Goal: Transaction & Acquisition: Subscribe to service/newsletter

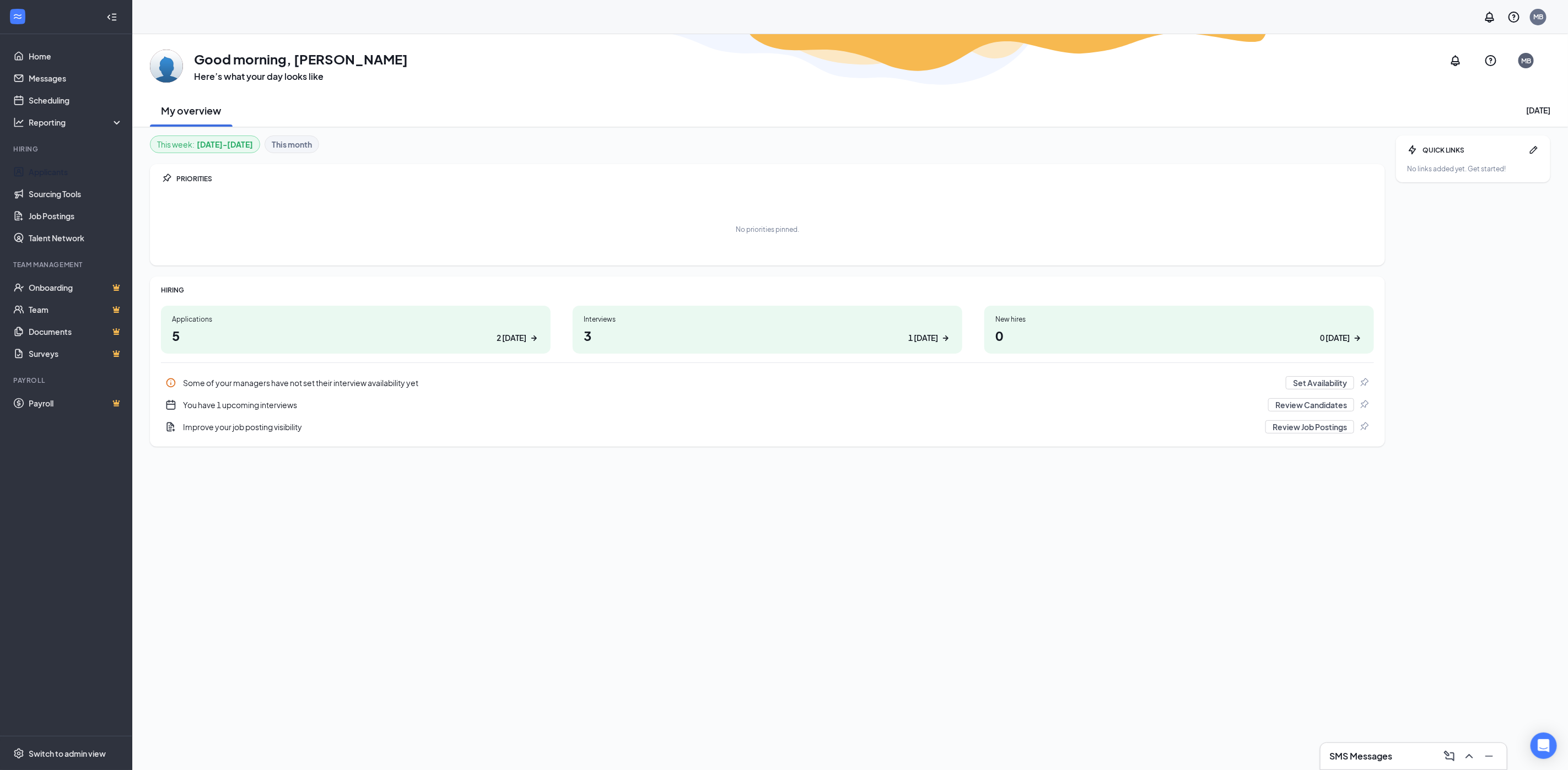
drag, startPoint x: 73, startPoint y: 170, endPoint x: 167, endPoint y: 157, distance: 94.9
click at [74, 170] on link "Applicants" at bounding box center [76, 172] width 95 height 22
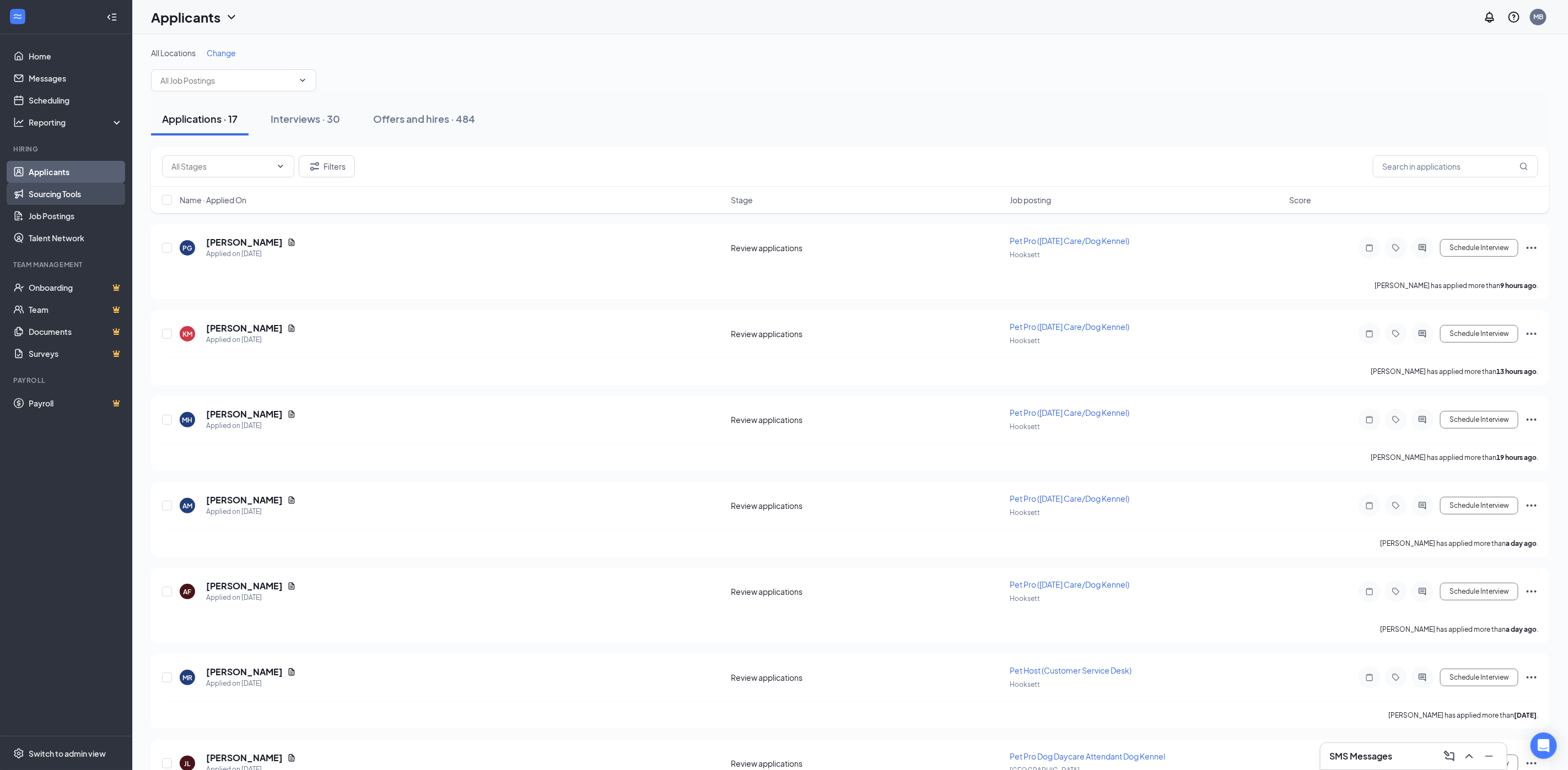
click at [65, 195] on link "Sourcing Tools" at bounding box center [76, 194] width 95 height 22
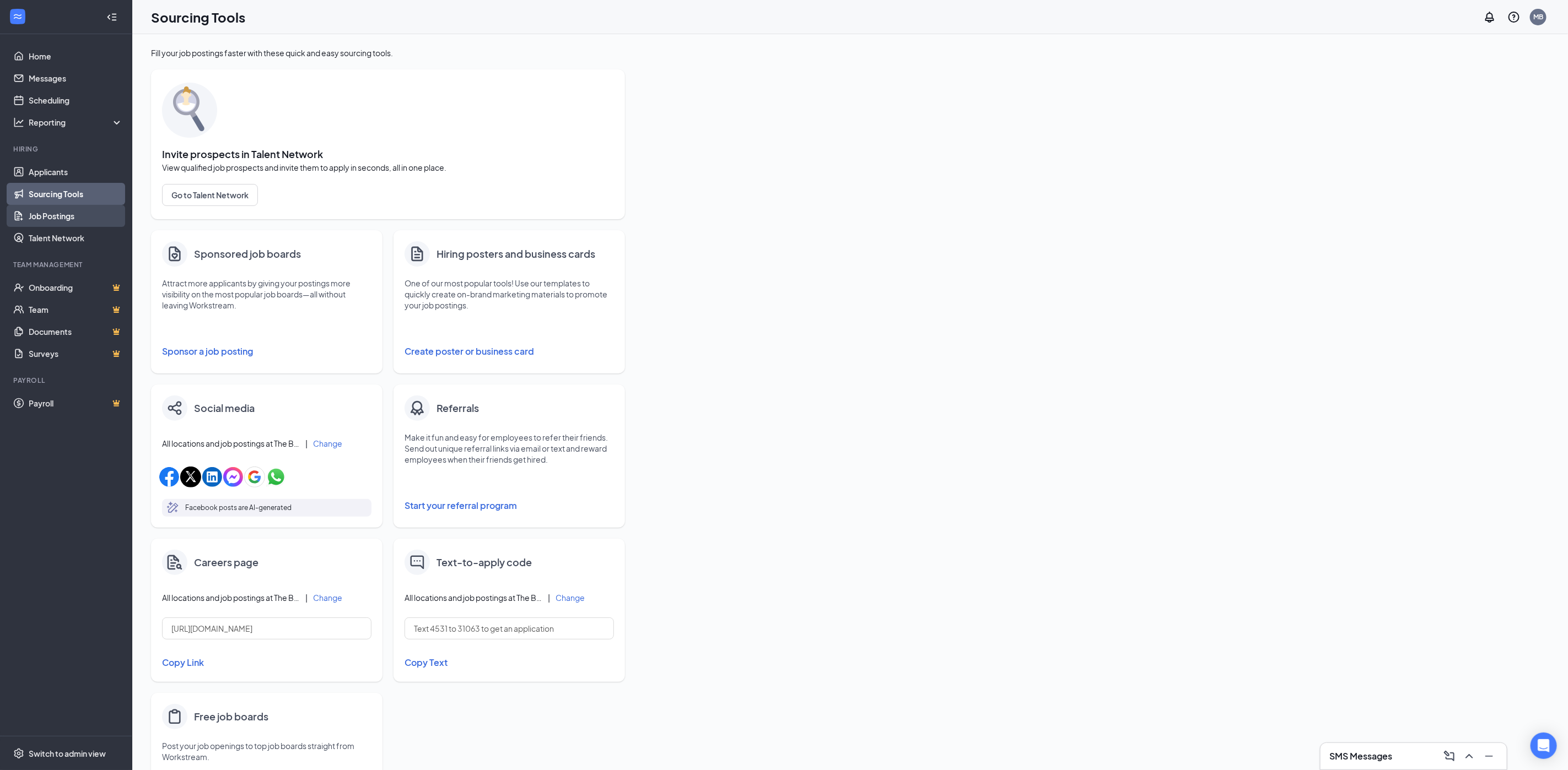
click at [43, 219] on link "Job Postings" at bounding box center [76, 216] width 95 height 22
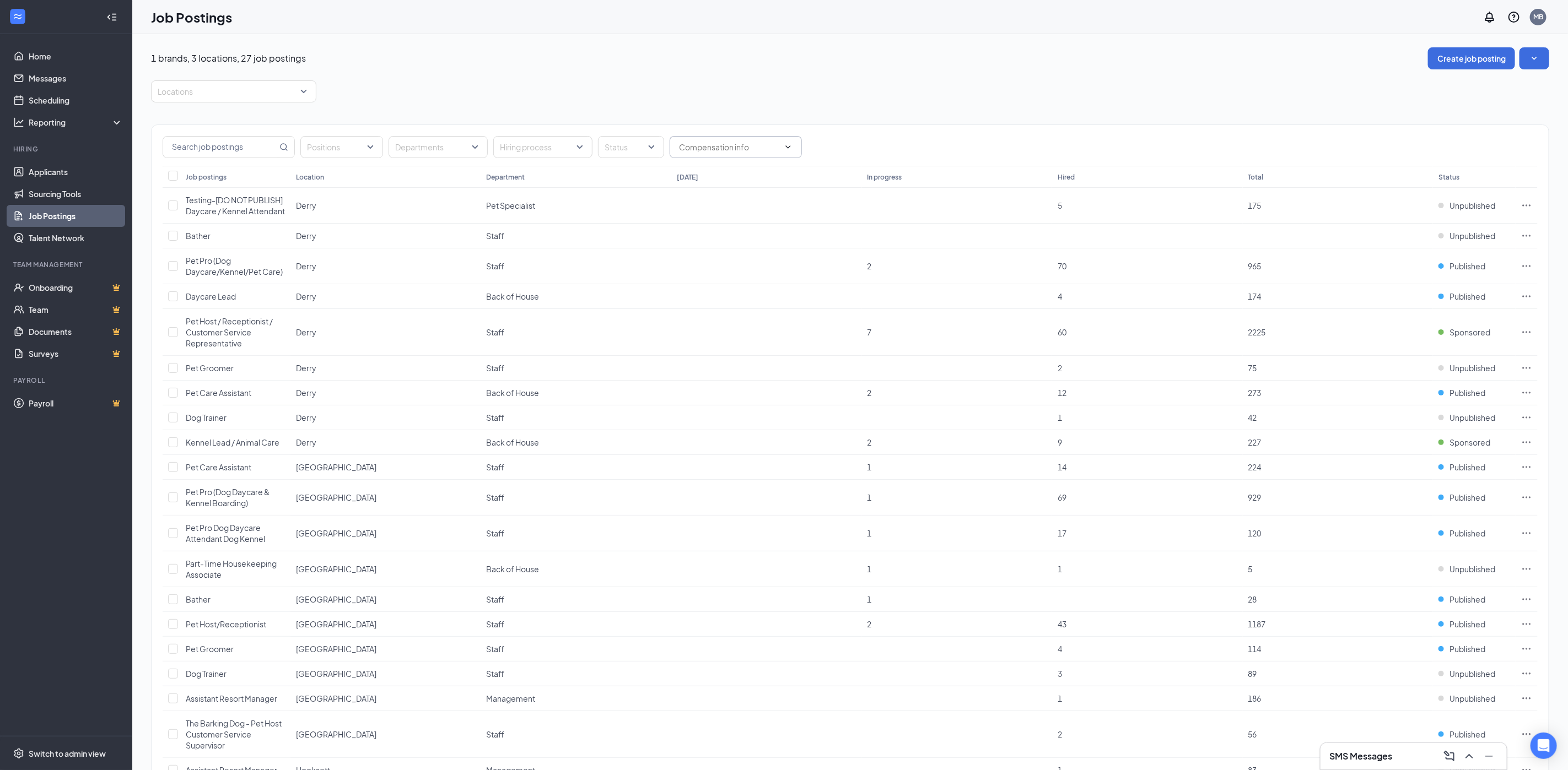
click at [790, 148] on icon "ChevronDown" at bounding box center [788, 147] width 9 height 9
click at [640, 147] on div at bounding box center [625, 147] width 50 height 17
click at [612, 252] on div at bounding box center [611, 254] width 10 height 10
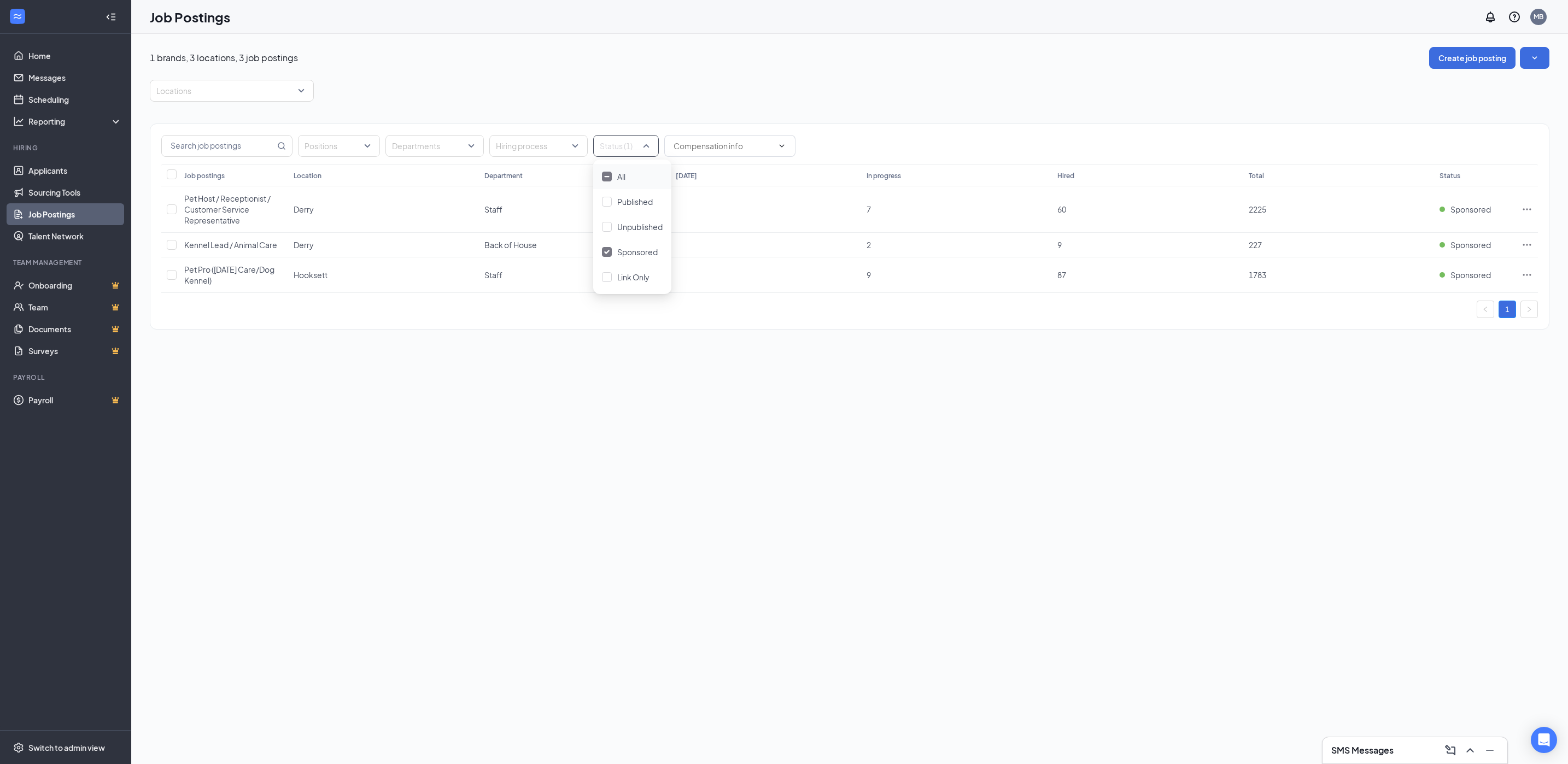
click at [1362, 459] on div "1 brands, 3 locations, 3 job postings Create job posting Locations Positions De…" at bounding box center [849, 399] width 1437 height 730
click at [53, 169] on link "Applicants" at bounding box center [75, 171] width 94 height 22
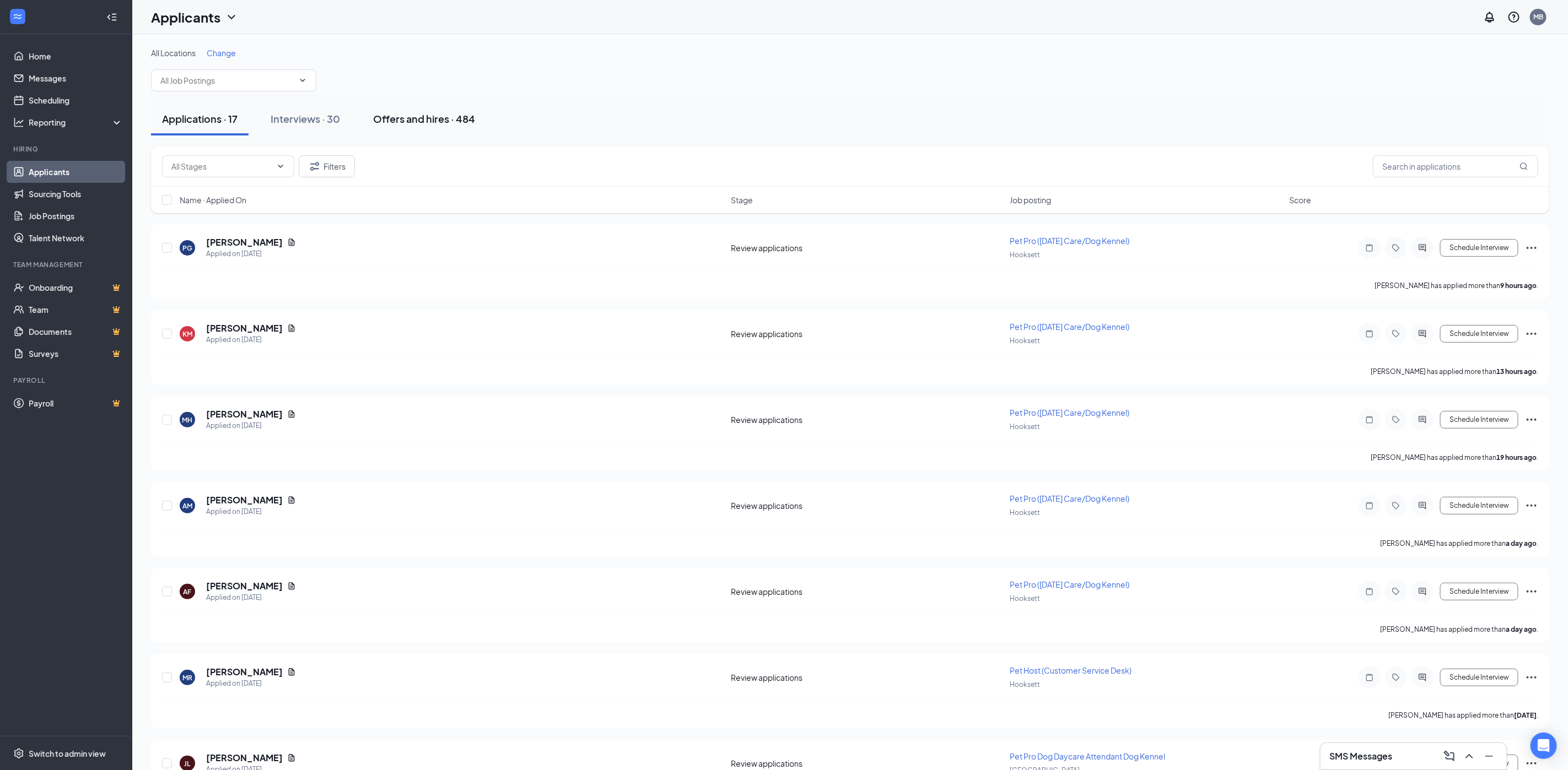
click at [387, 122] on div "Offers and hires · 484" at bounding box center [423, 118] width 102 height 14
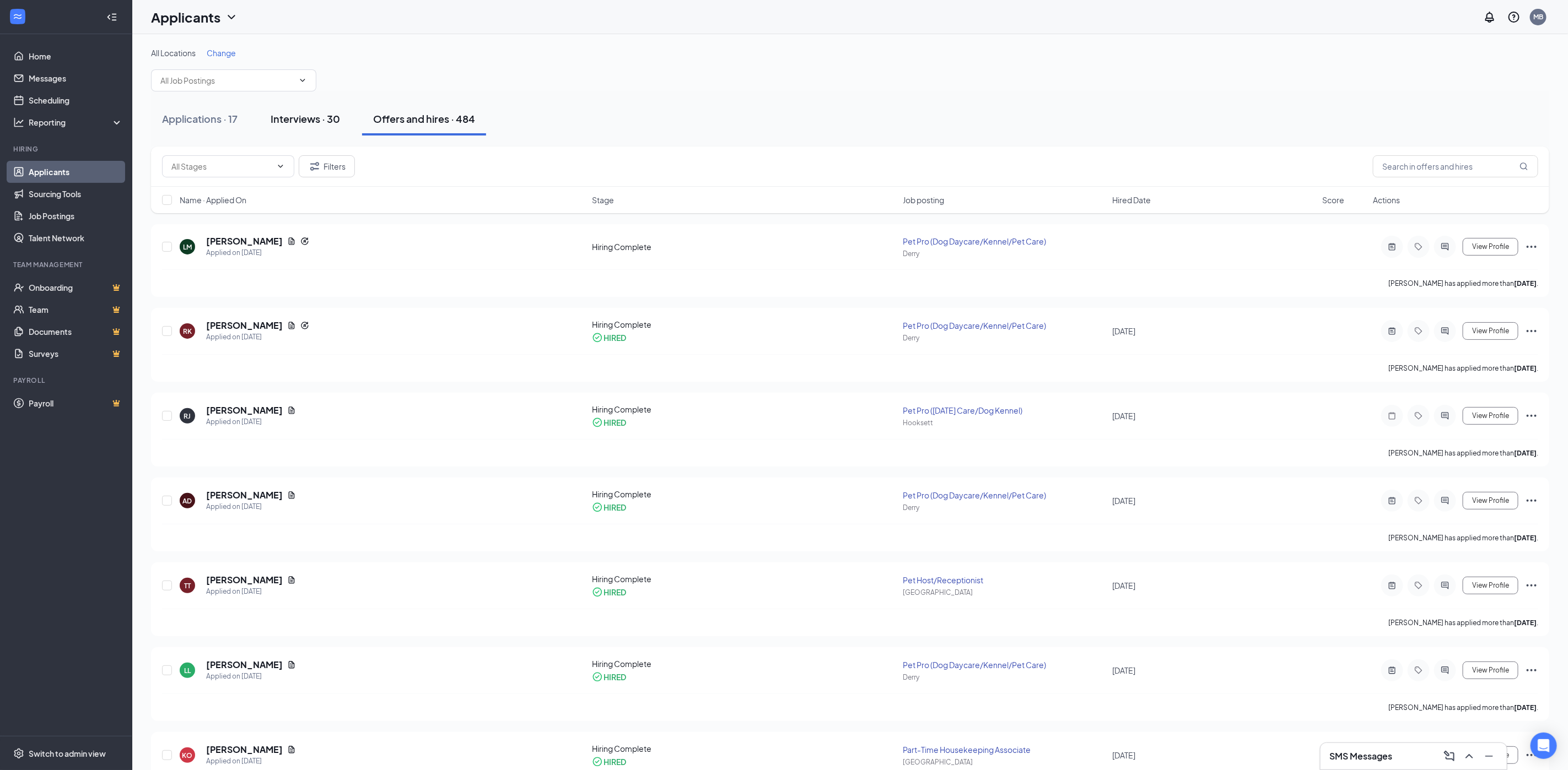
click at [318, 122] on div "Interviews · 30" at bounding box center [305, 118] width 69 height 14
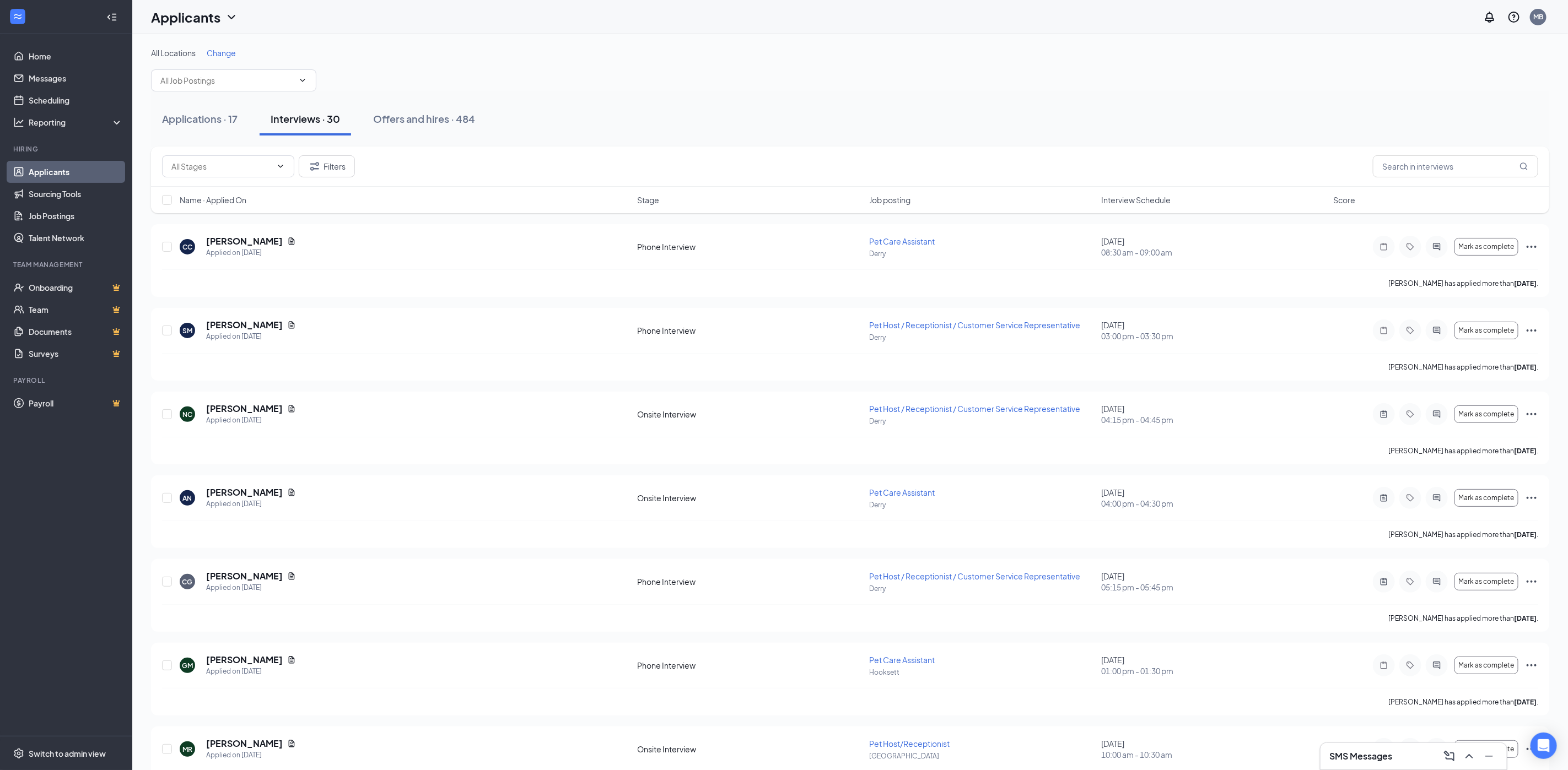
click at [1350, 758] on h3 "SMS Messages" at bounding box center [1360, 756] width 63 height 12
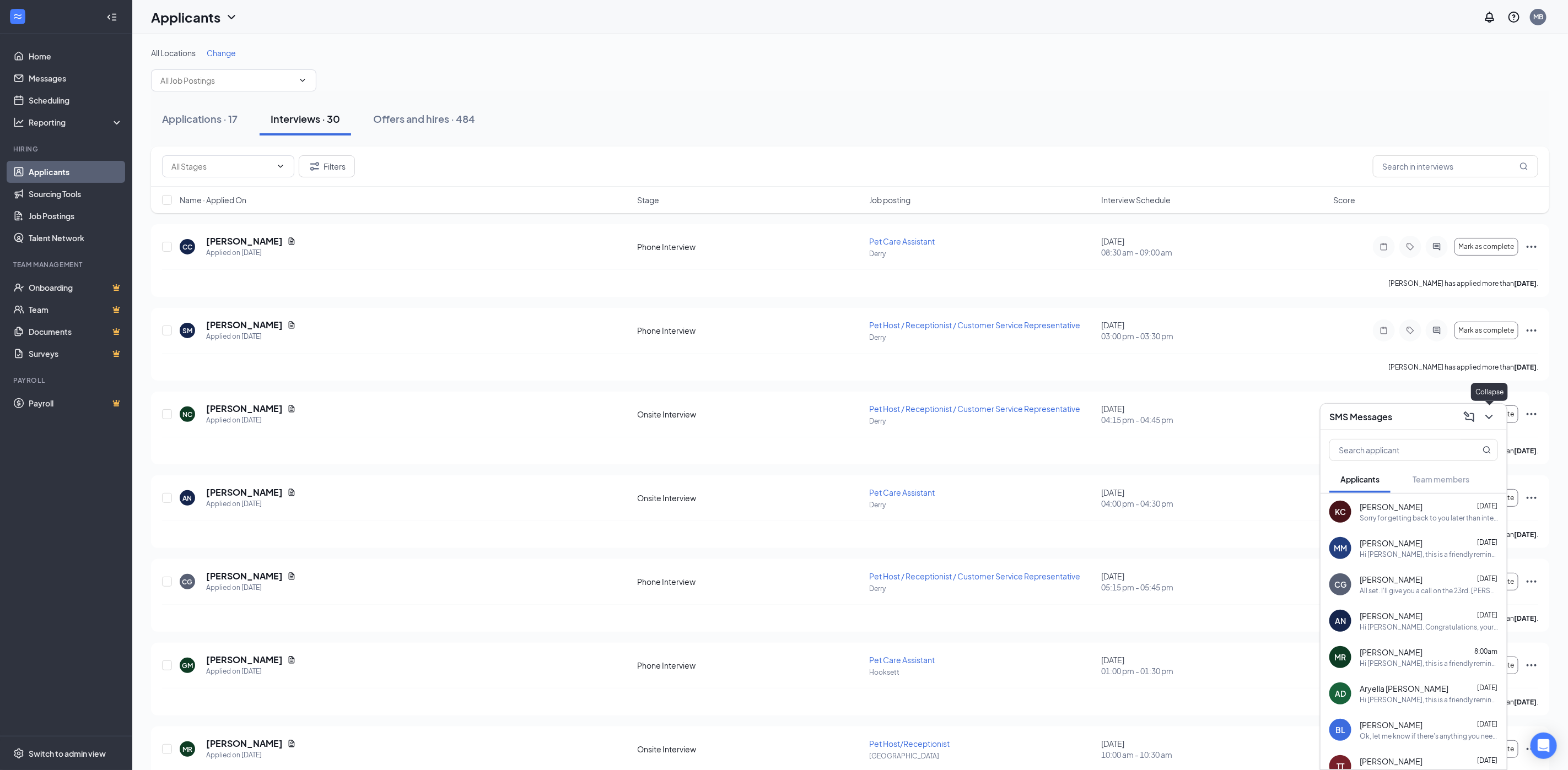
click at [1485, 417] on icon "ChevronDown" at bounding box center [1489, 417] width 13 height 13
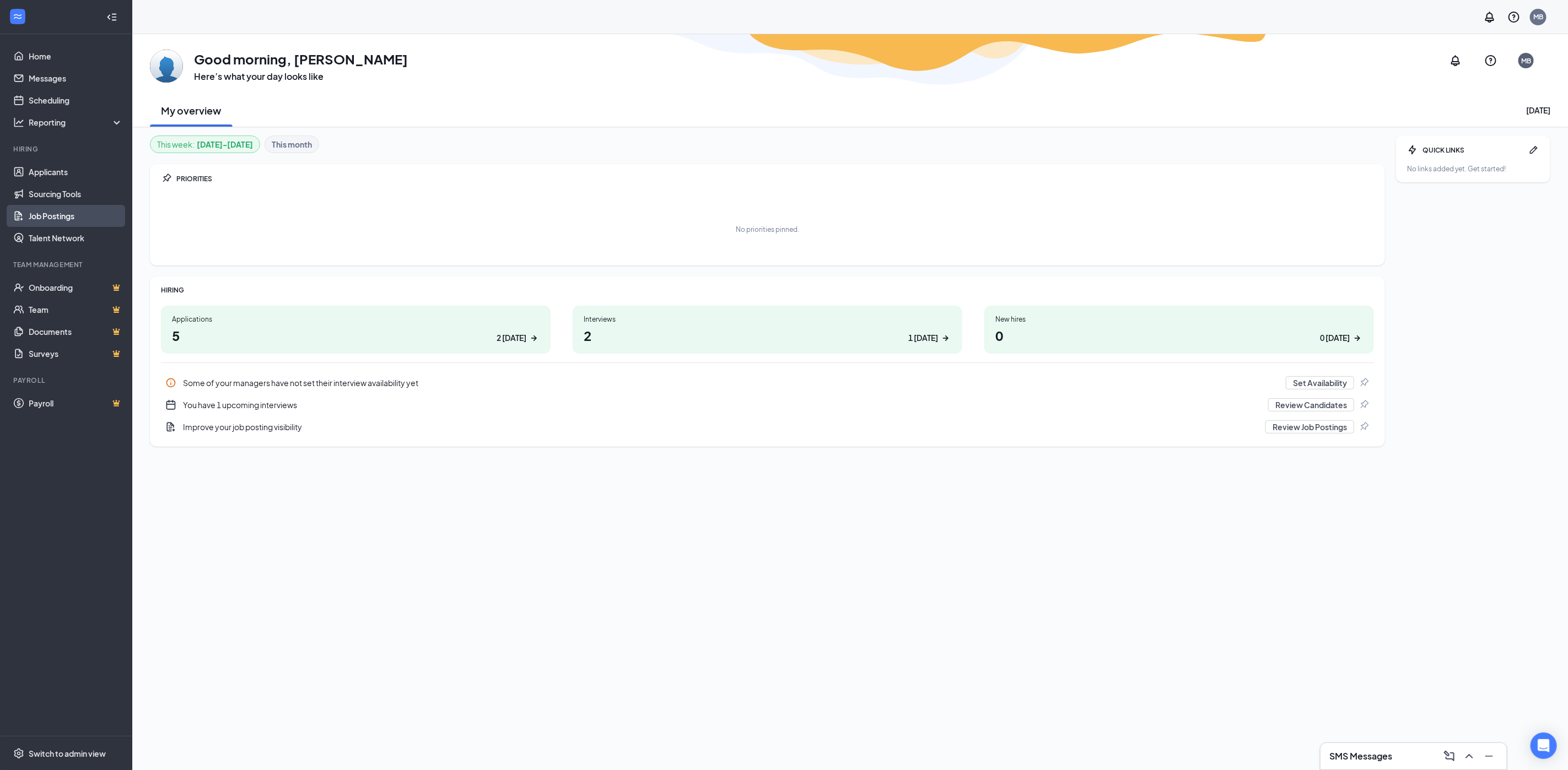
click at [47, 215] on link "Job Postings" at bounding box center [76, 216] width 95 height 22
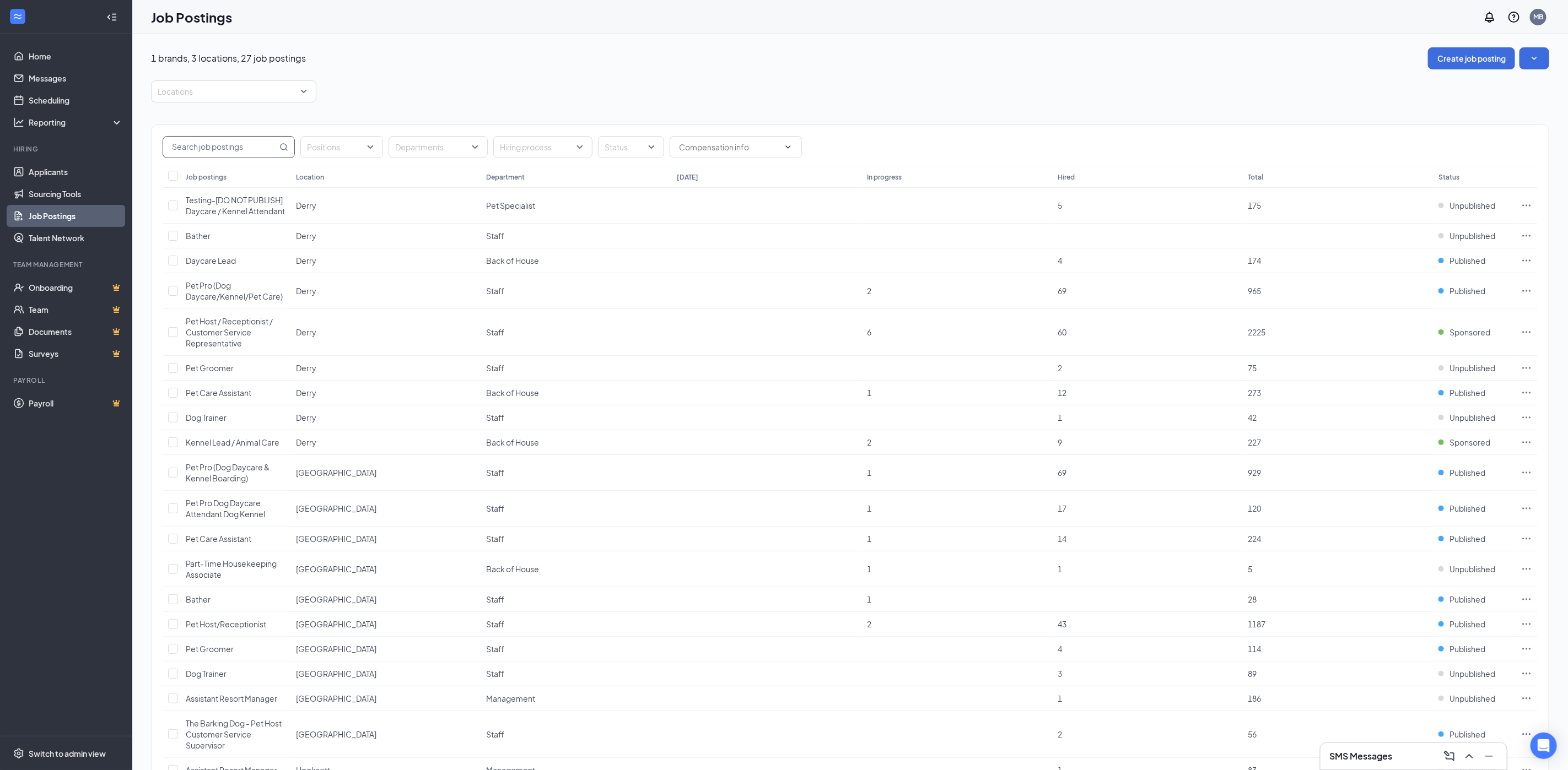
click at [216, 156] on input "text" at bounding box center [220, 147] width 114 height 21
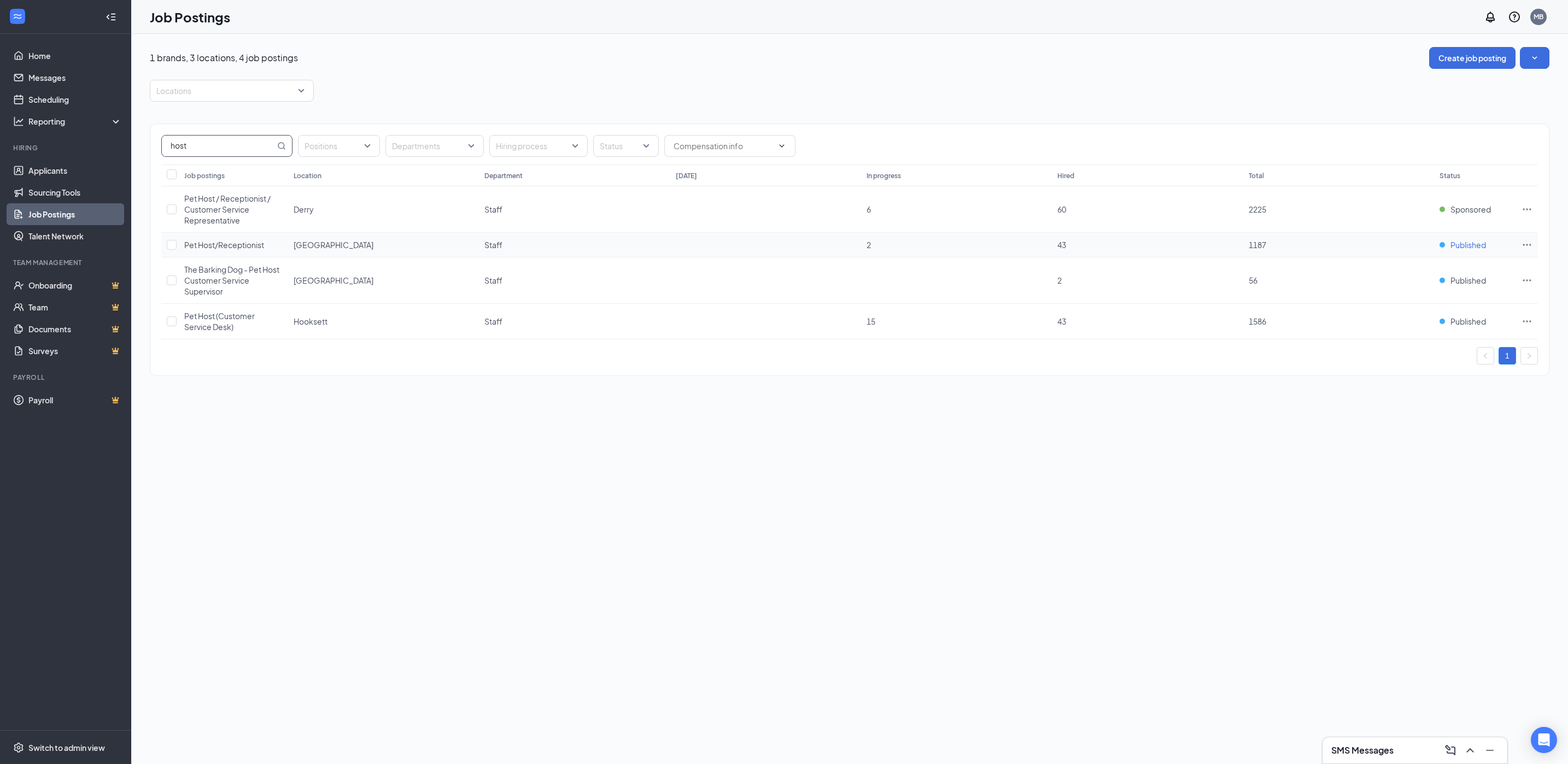
type input "host"
click at [1470, 249] on span "Published" at bounding box center [1468, 245] width 35 height 11
click at [1524, 246] on icon "Ellipses" at bounding box center [1527, 245] width 11 height 11
click at [1465, 304] on p "Get more applicants with these quick and easy sourcing tools." at bounding box center [1450, 311] width 146 height 19
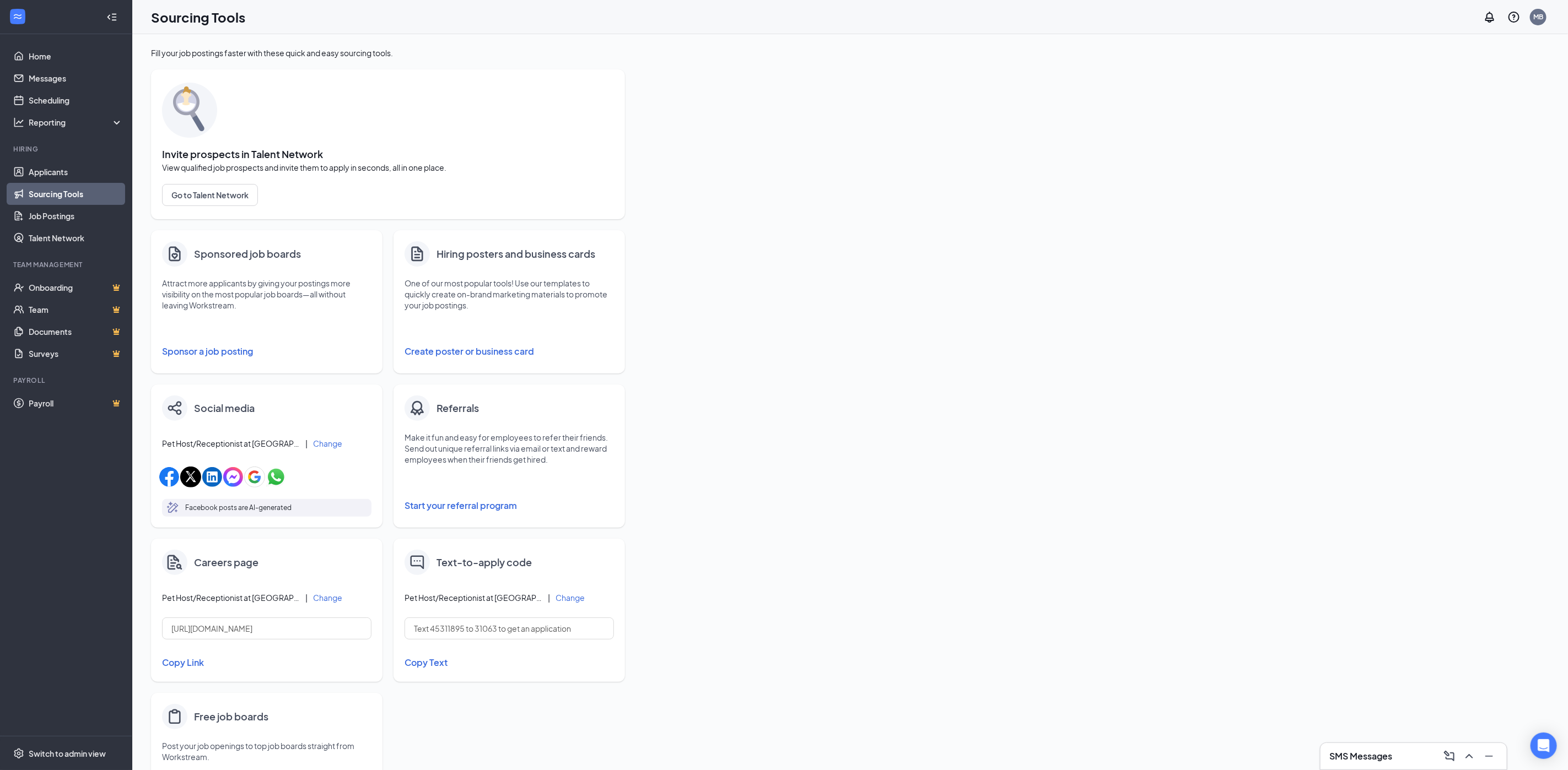
click at [225, 353] on button "Sponsor a job posting" at bounding box center [266, 351] width 209 height 22
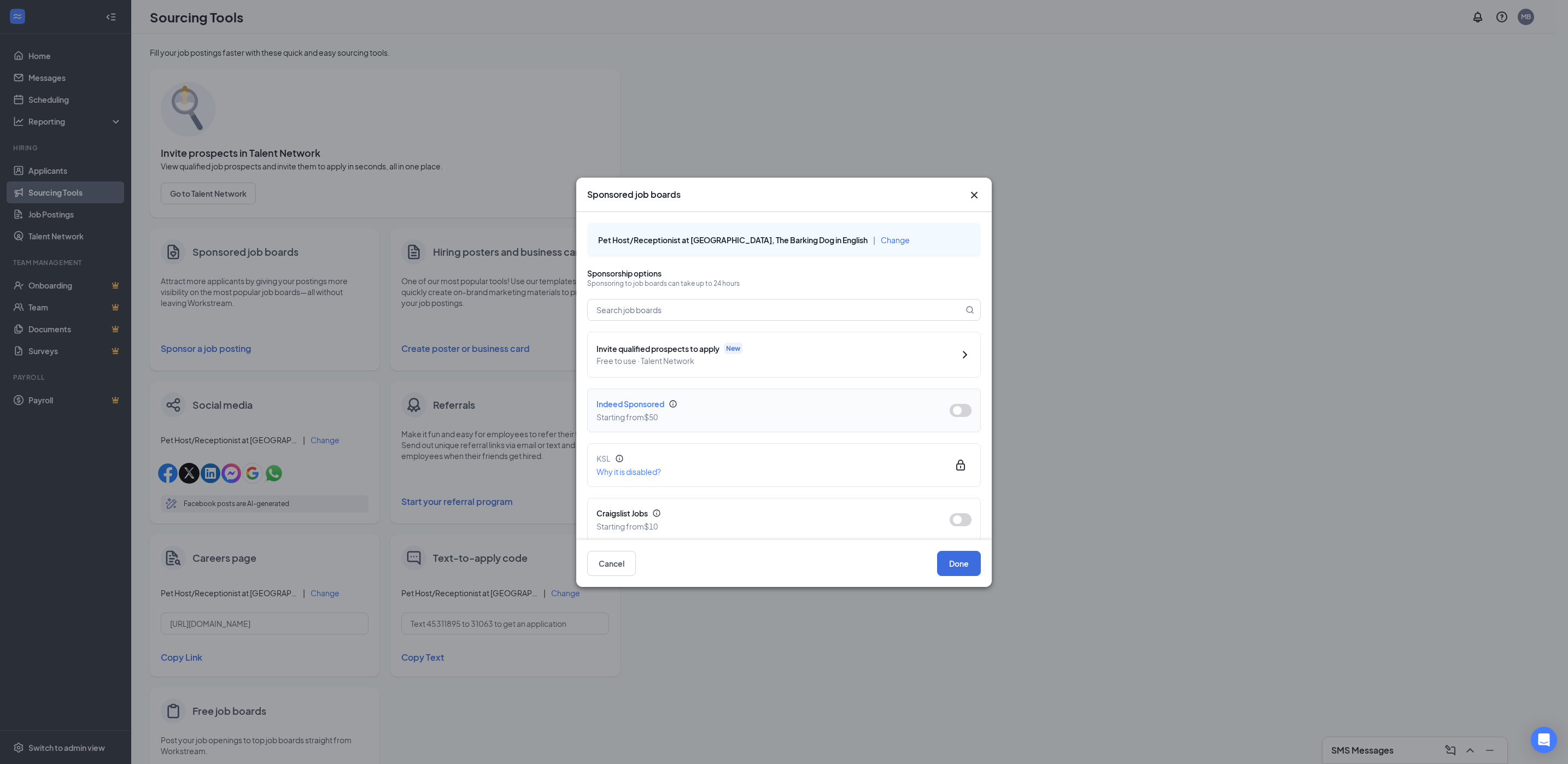
click at [950, 409] on button "button" at bounding box center [961, 410] width 22 height 13
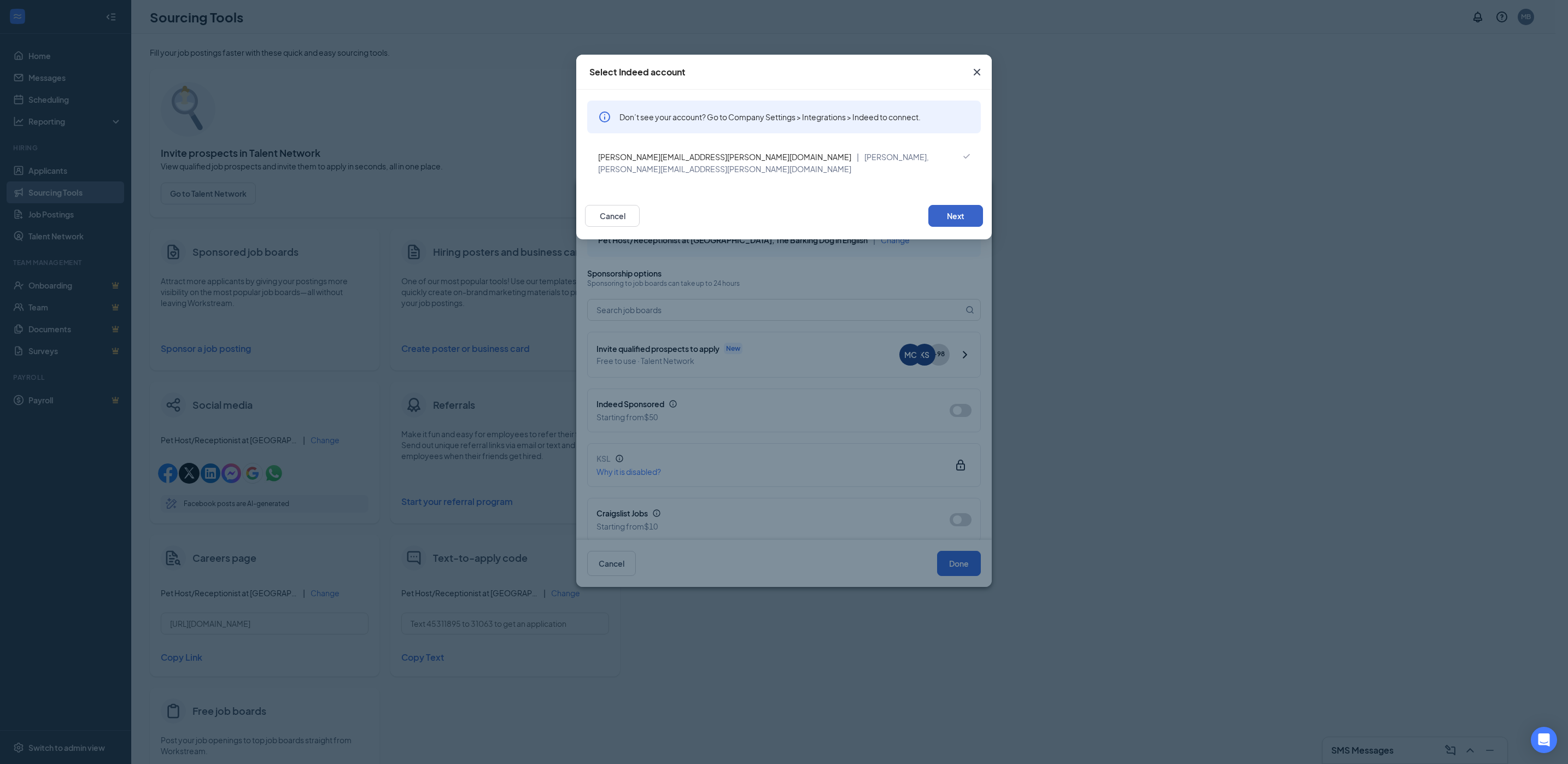
click at [966, 205] on button "Next" at bounding box center [955, 216] width 55 height 22
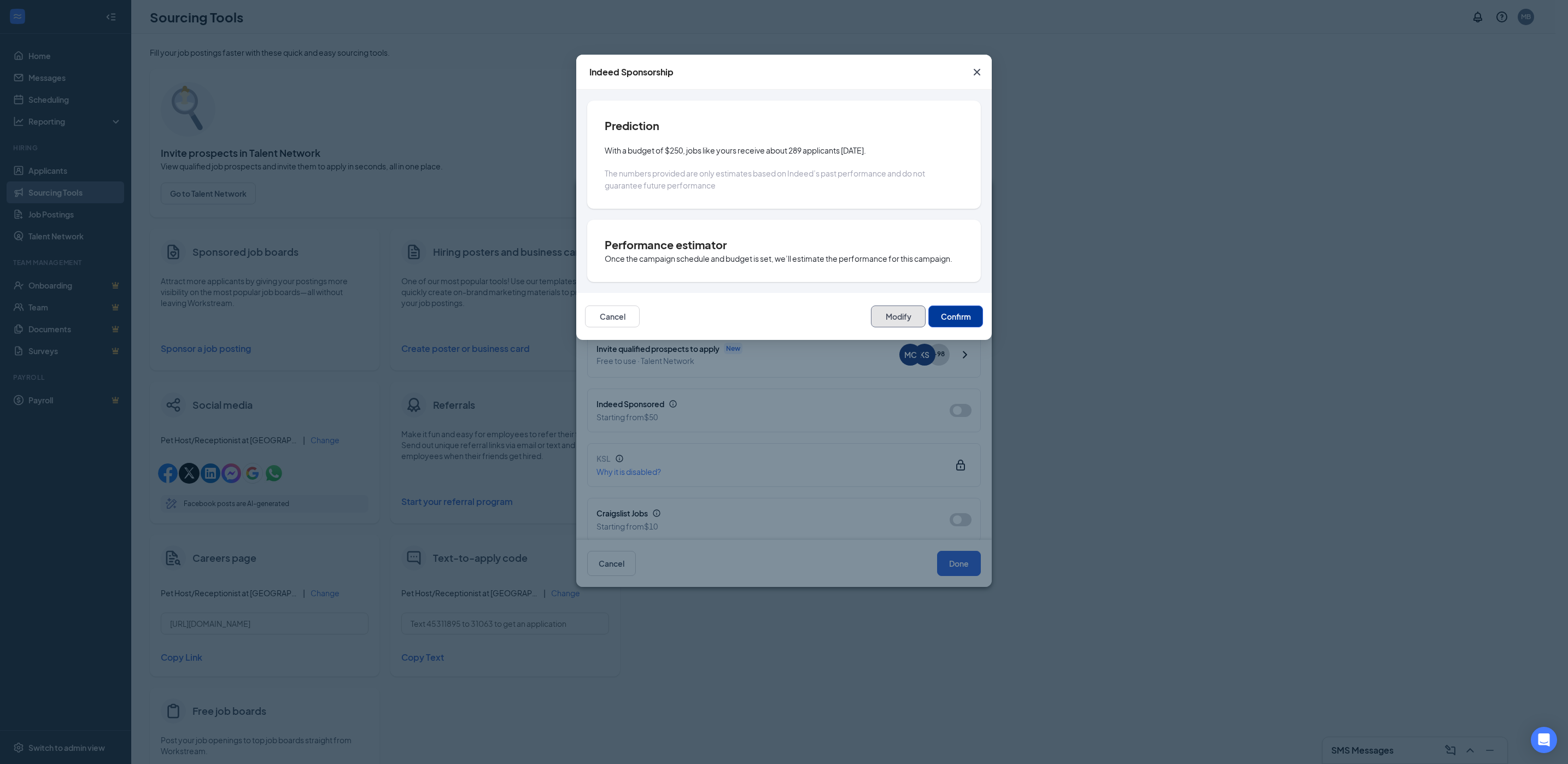
click at [890, 310] on button "Modify" at bounding box center [898, 317] width 55 height 22
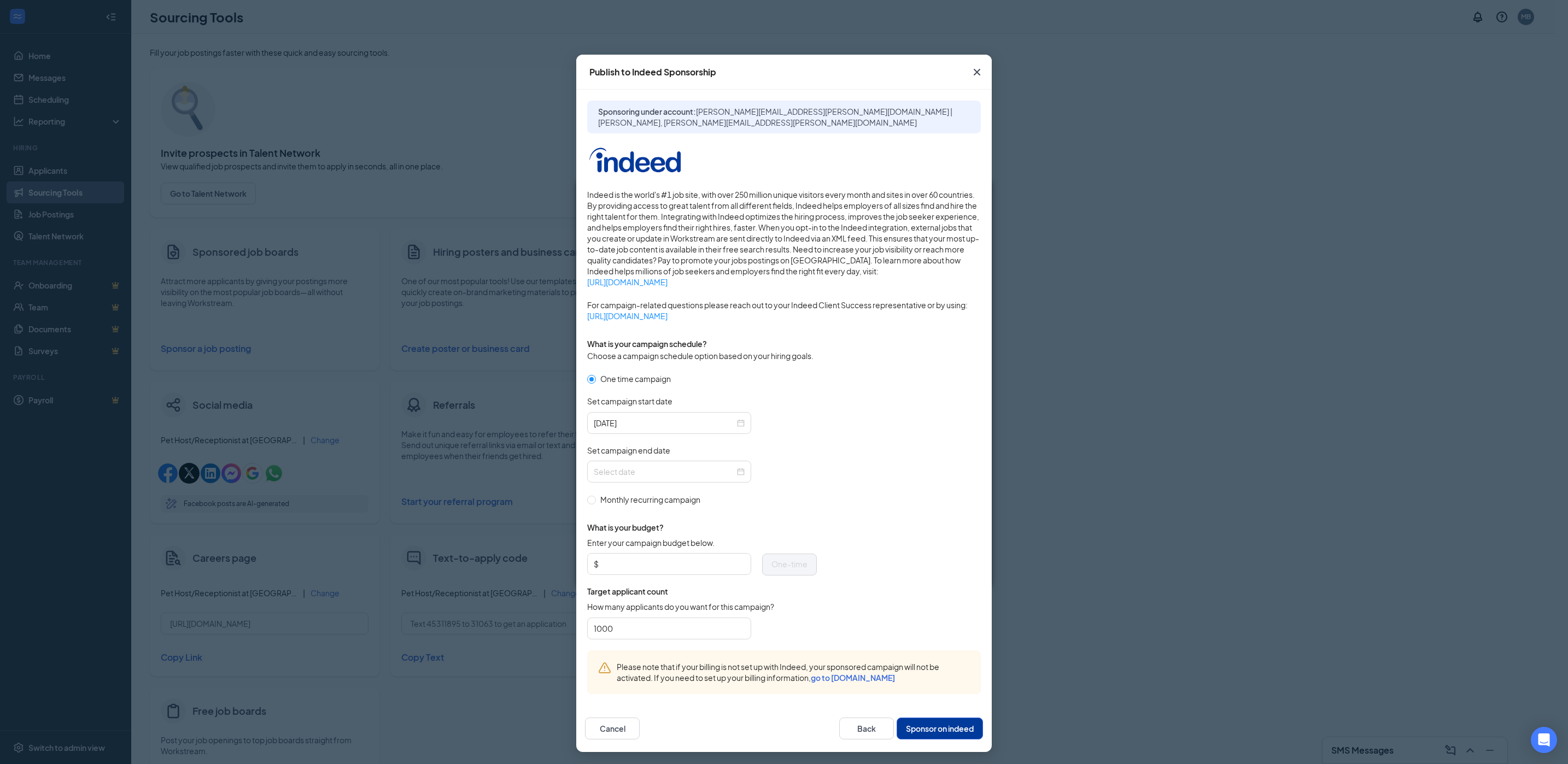
drag, startPoint x: 489, startPoint y: 625, endPoint x: 446, endPoint y: 625, distance: 43.0
click at [448, 625] on div "Publish to Indeed Sponsorship Sponsoring under account: jeff.huenemoerder@nvane…" at bounding box center [784, 382] width 1568 height 764
drag, startPoint x: 531, startPoint y: 625, endPoint x: 378, endPoint y: 597, distance: 155.5
click at [486, 620] on div "Publish to Indeed Sponsorship Sponsoring under account: jeff.huenemoerder@nvane…" at bounding box center [784, 382] width 1568 height 764
type input "50"
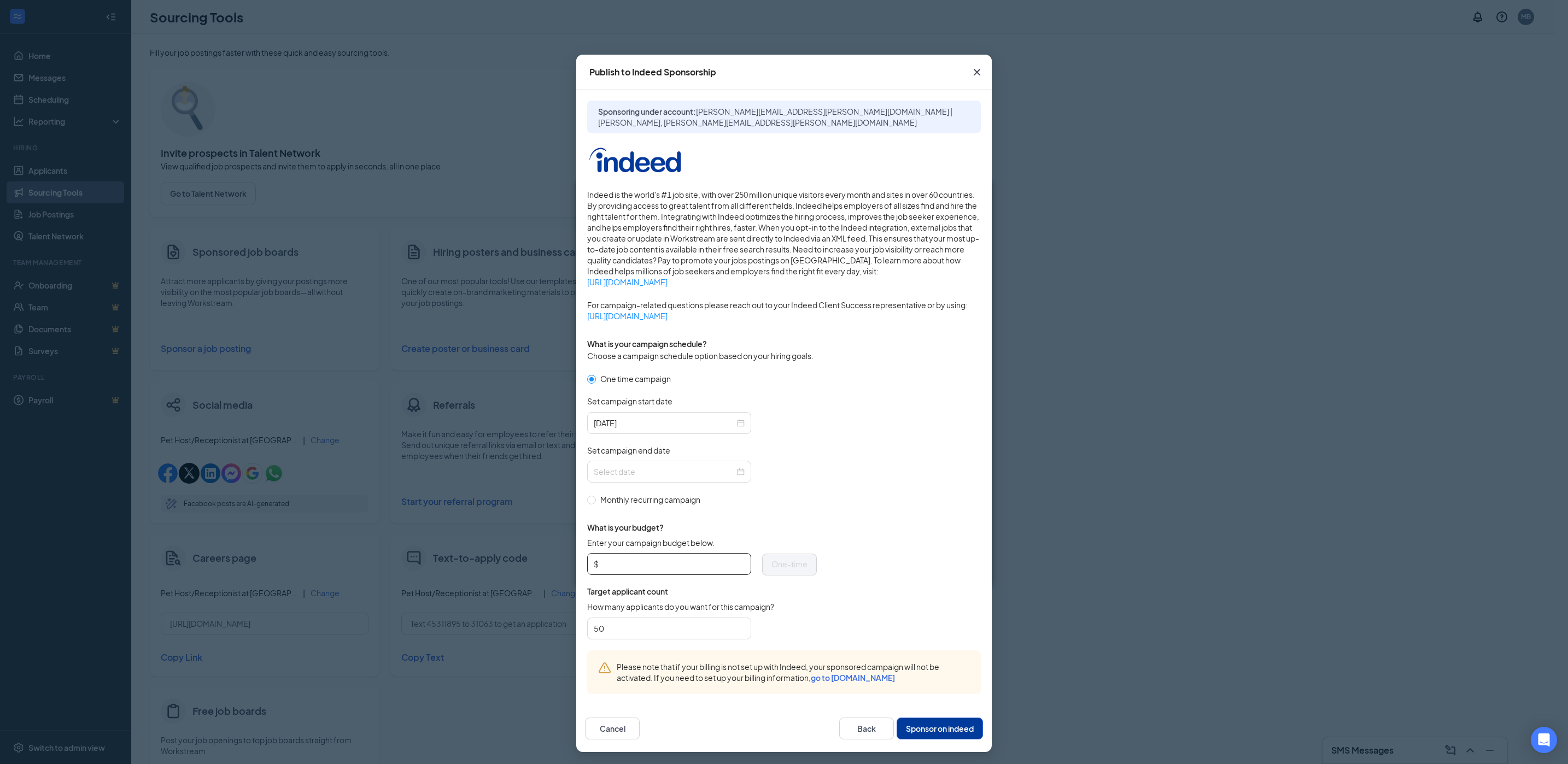
click at [653, 560] on input "Enter your campaign budget below." at bounding box center [673, 564] width 144 height 17
type input "100"
click at [742, 471] on div at bounding box center [669, 471] width 151 height 12
click at [717, 496] on span "button" at bounding box center [718, 495] width 6 height 6
type input "2025-10-16"
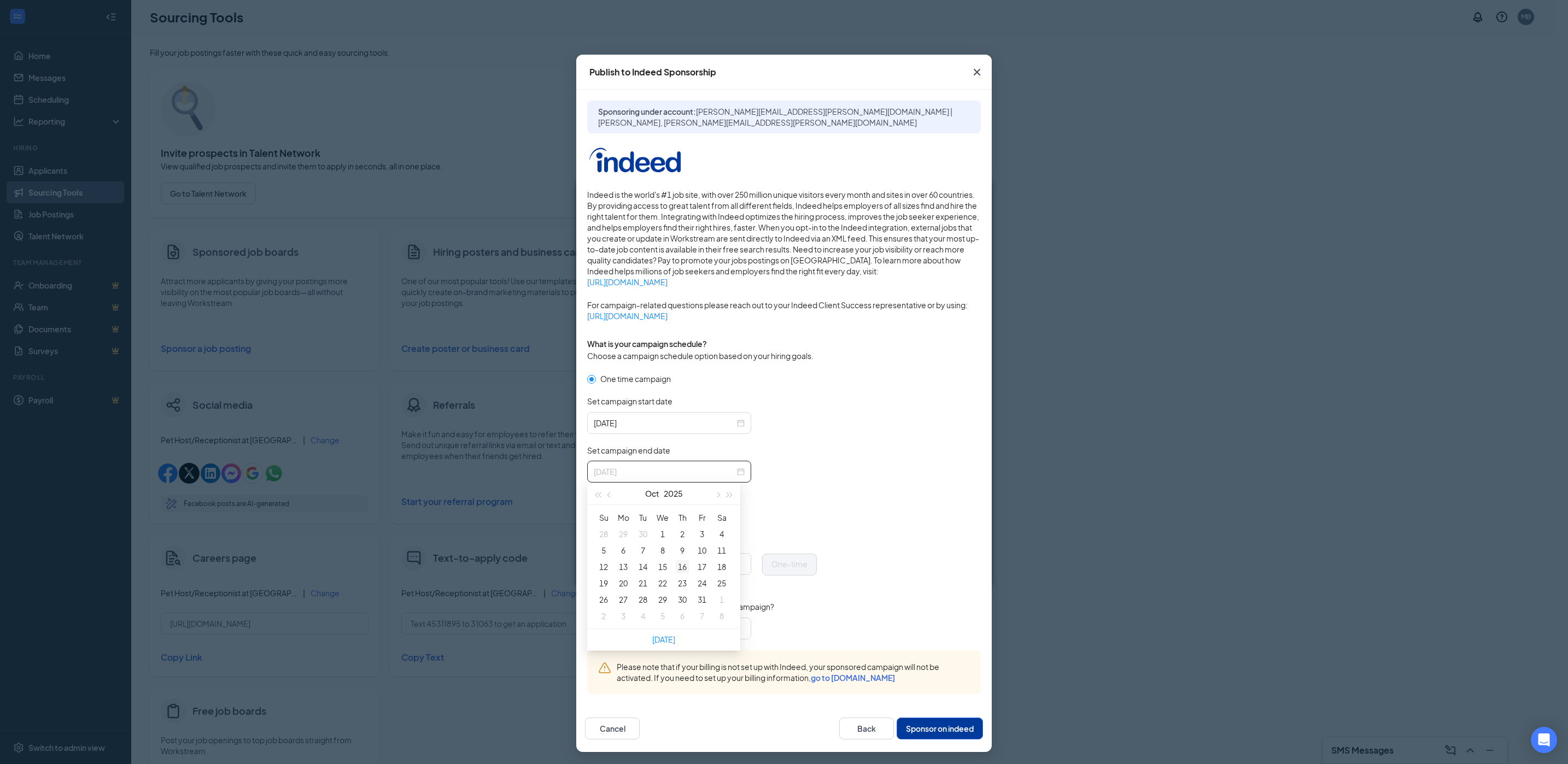
click at [685, 564] on div "16" at bounding box center [682, 566] width 13 height 13
click at [940, 718] on button "Sponsor on indeed" at bounding box center [940, 729] width 86 height 22
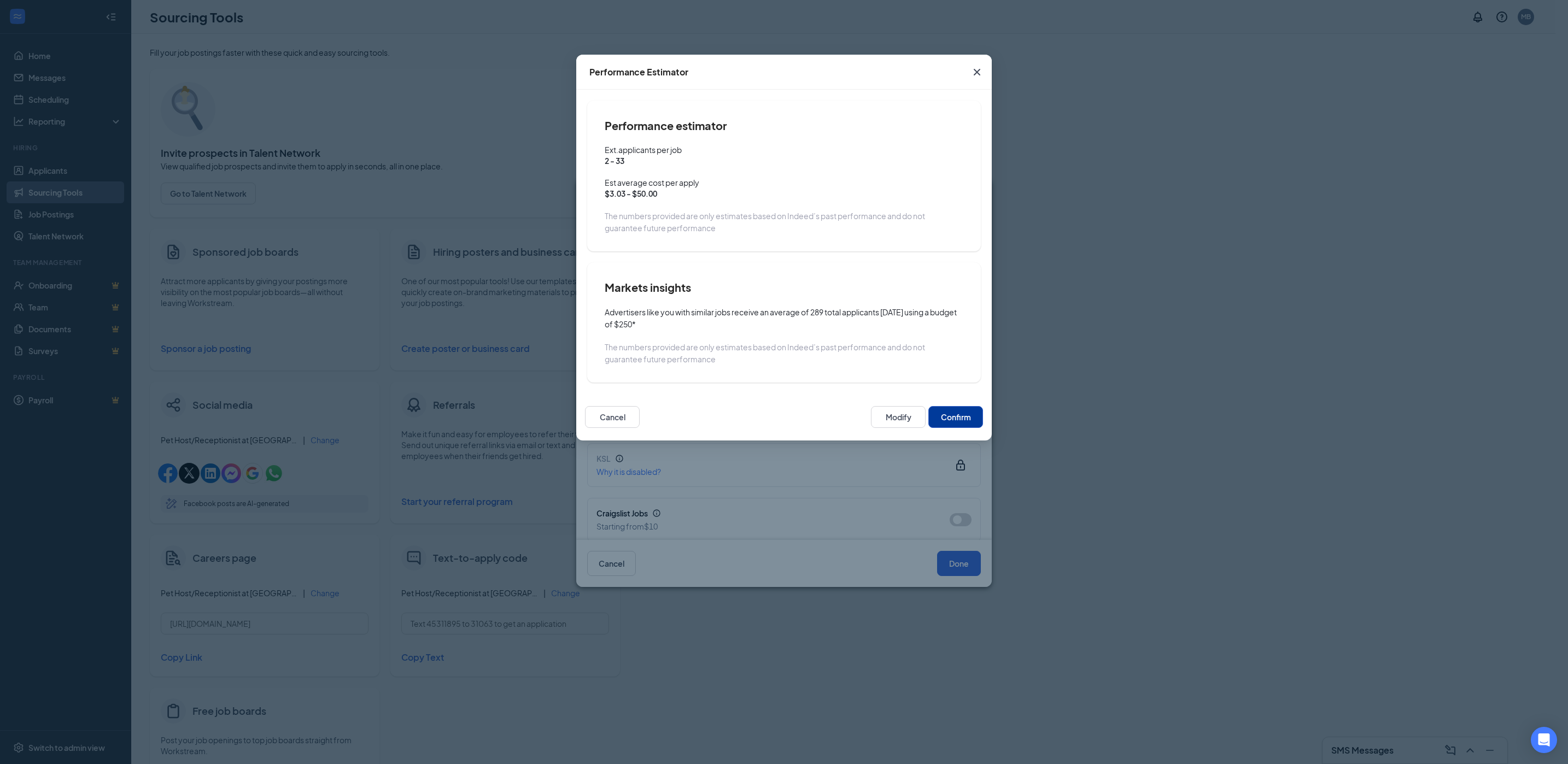
click at [965, 415] on button "Confirm" at bounding box center [955, 417] width 55 height 22
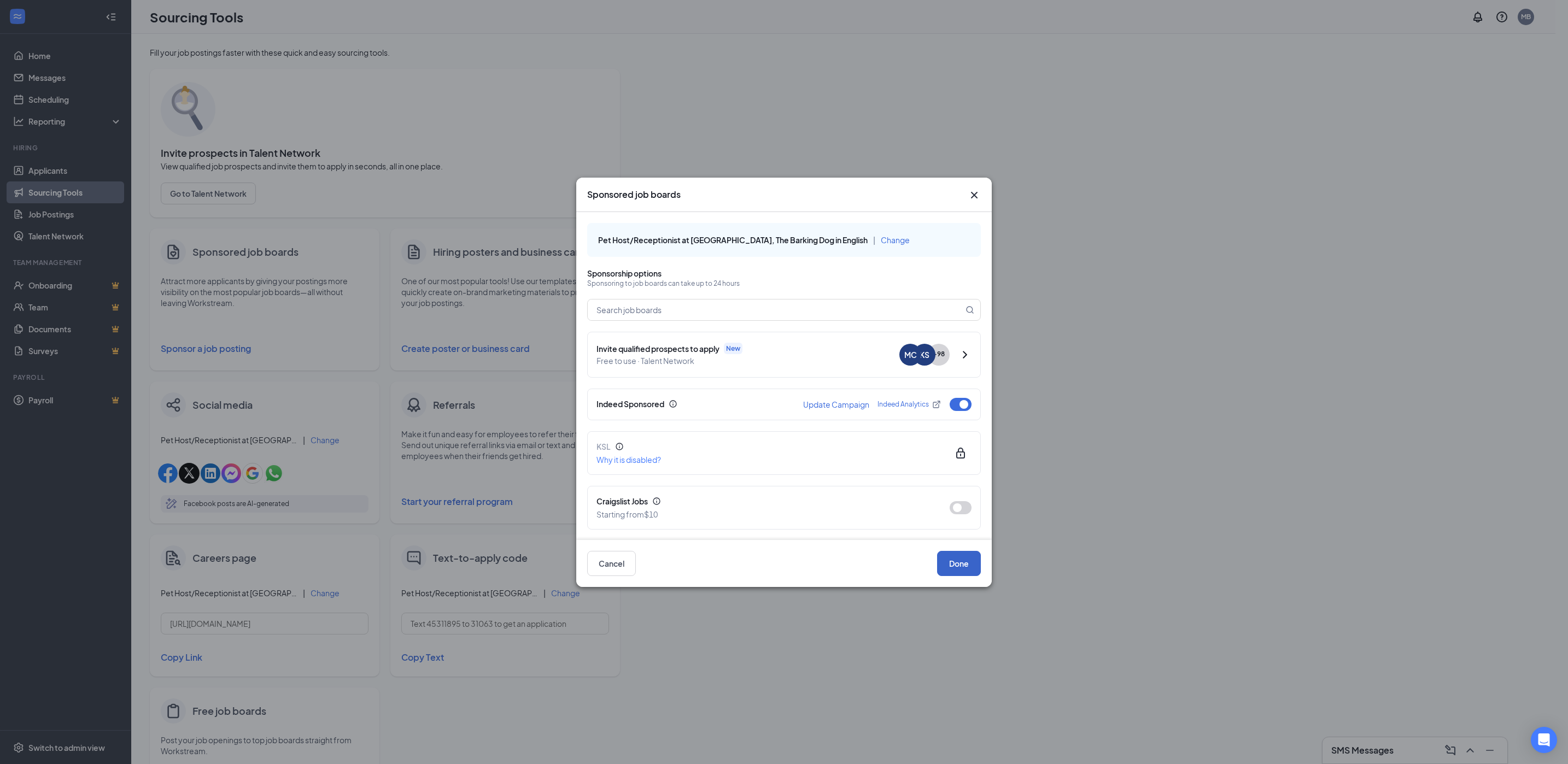
click at [963, 563] on button "Done" at bounding box center [959, 563] width 44 height 25
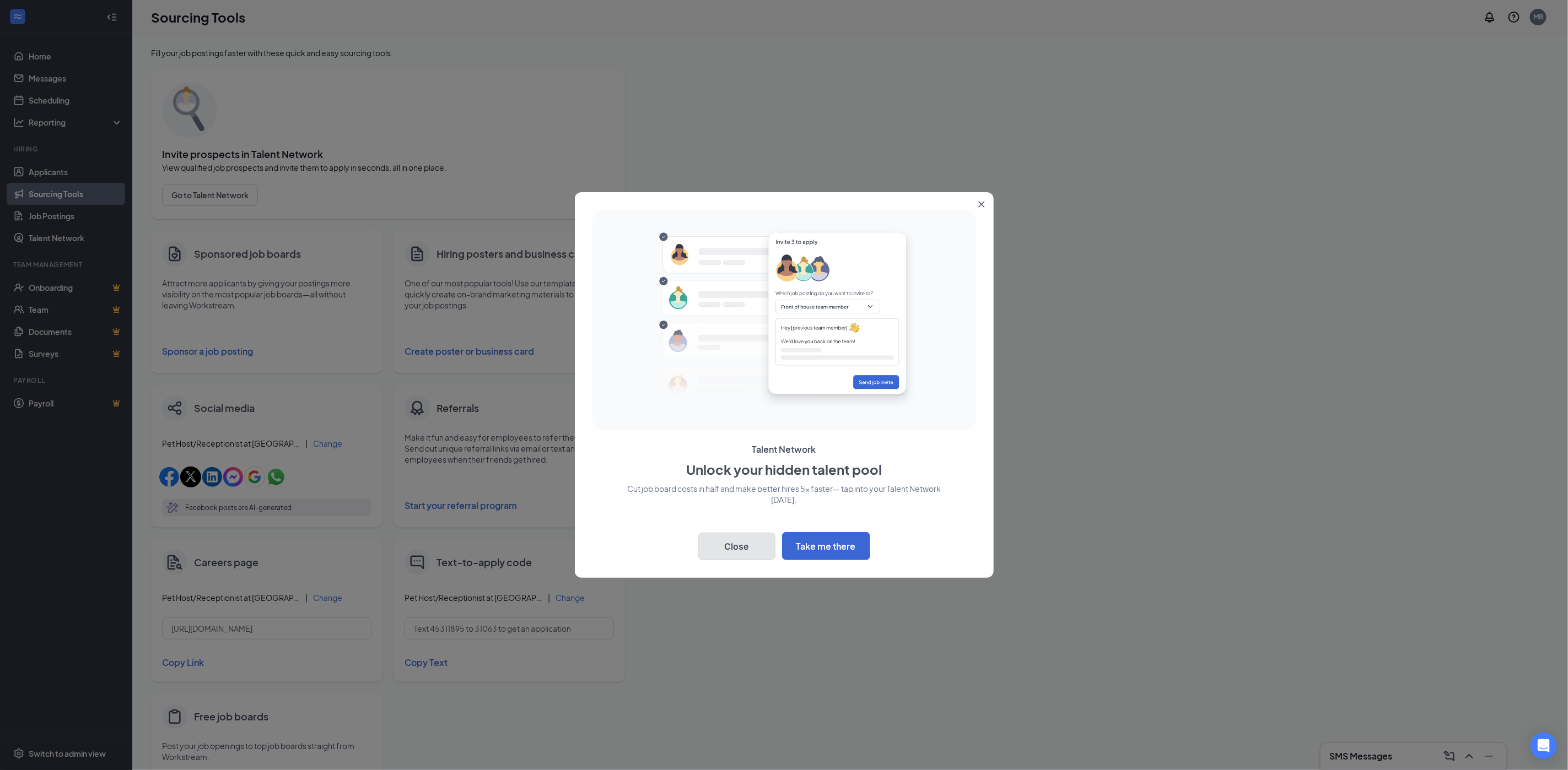
click at [750, 547] on button "Close" at bounding box center [736, 546] width 77 height 28
